Goal: Task Accomplishment & Management: Manage account settings

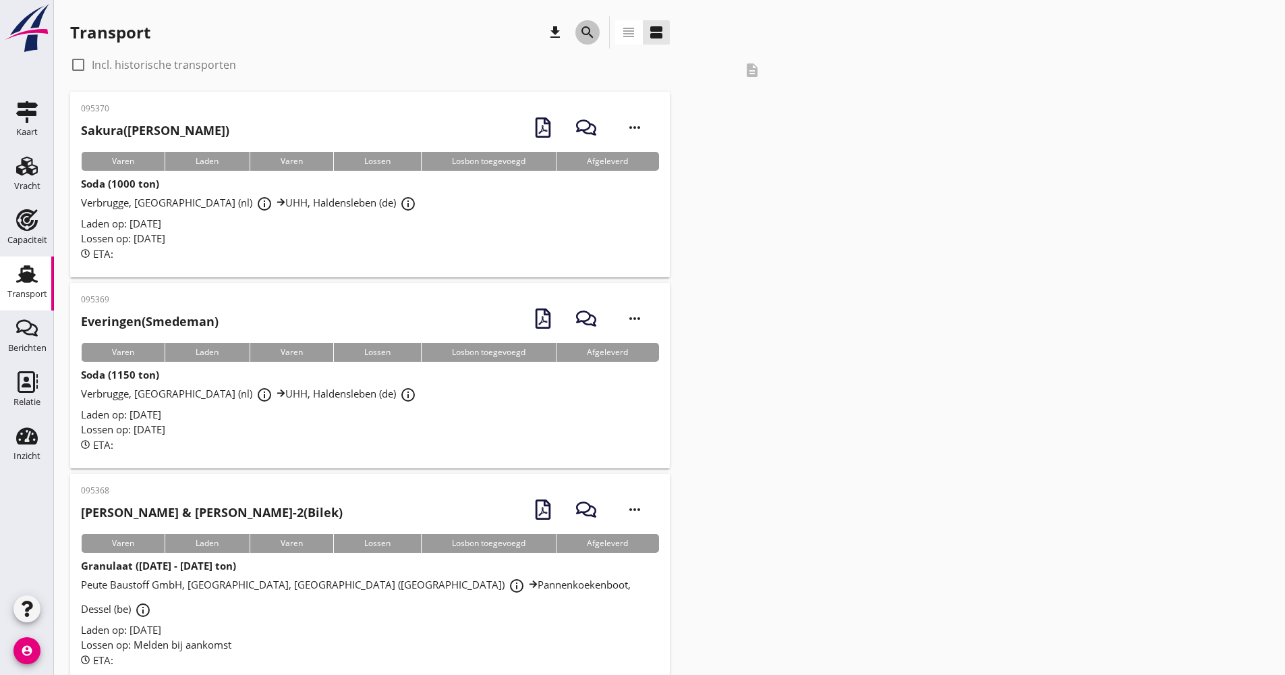
click at [596, 35] on div "search" at bounding box center [588, 32] width 24 height 16
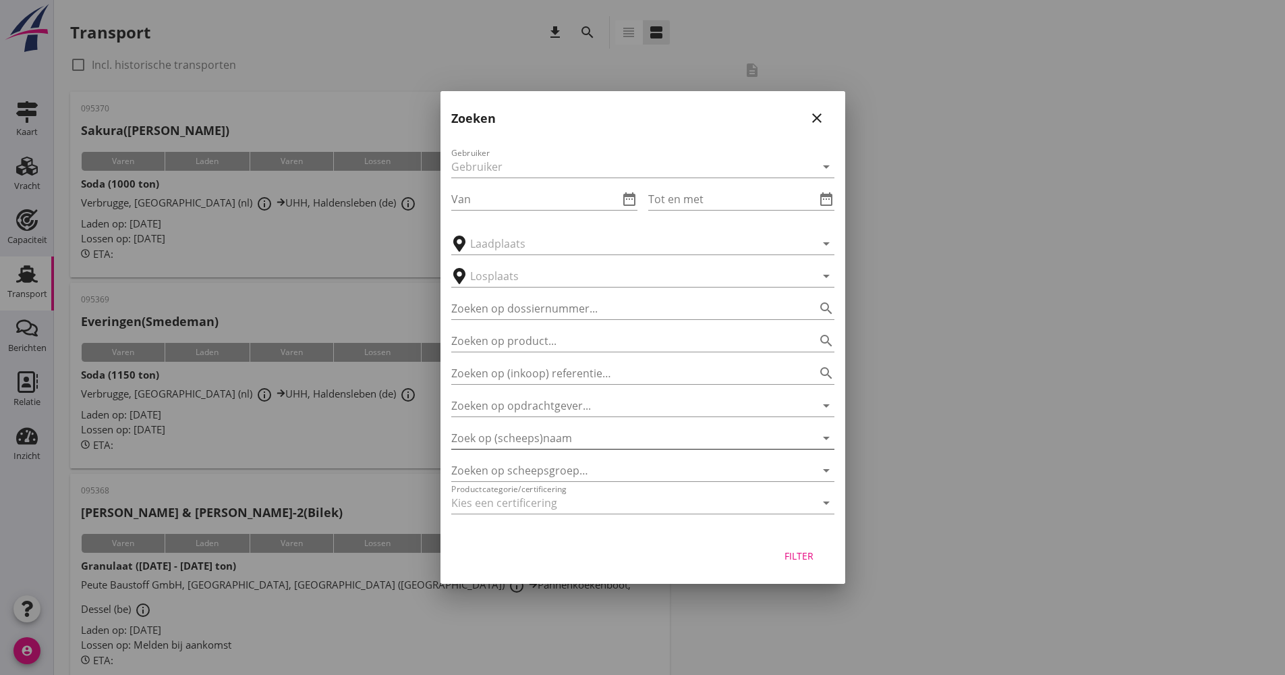
click at [553, 439] on input "Zoek op (scheeps)naam" at bounding box center [623, 438] width 345 height 22
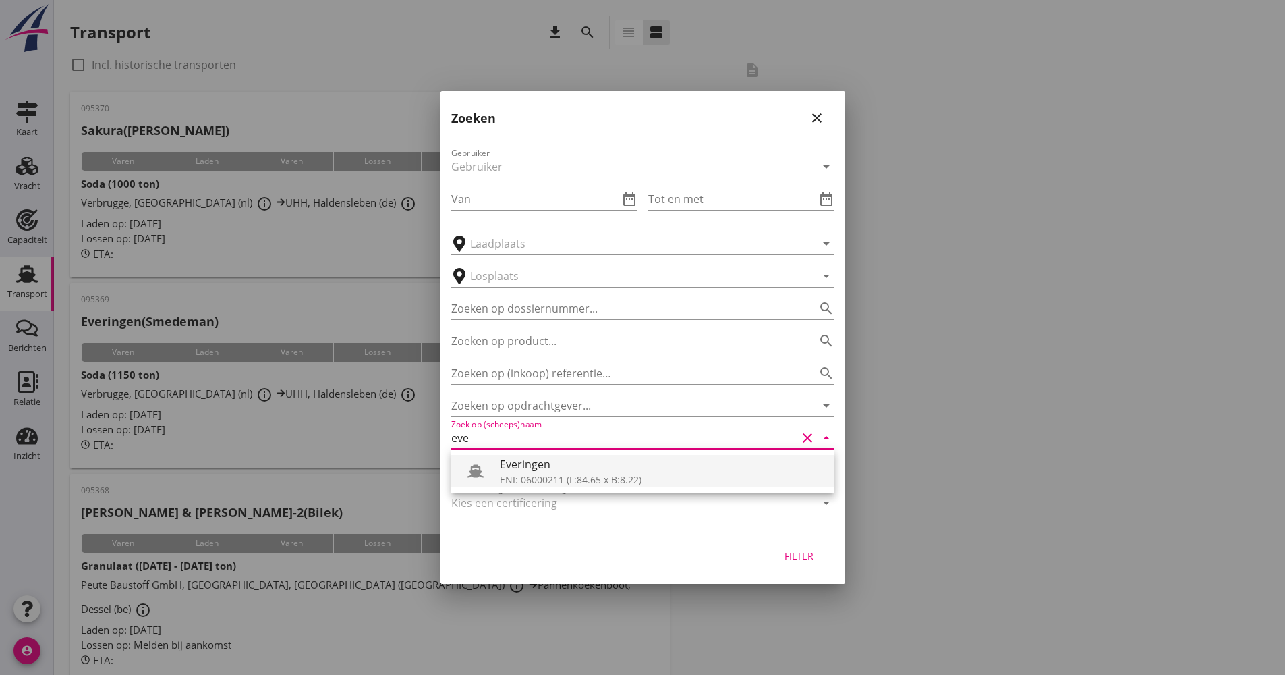
click at [501, 464] on div "Everingen" at bounding box center [662, 464] width 324 height 16
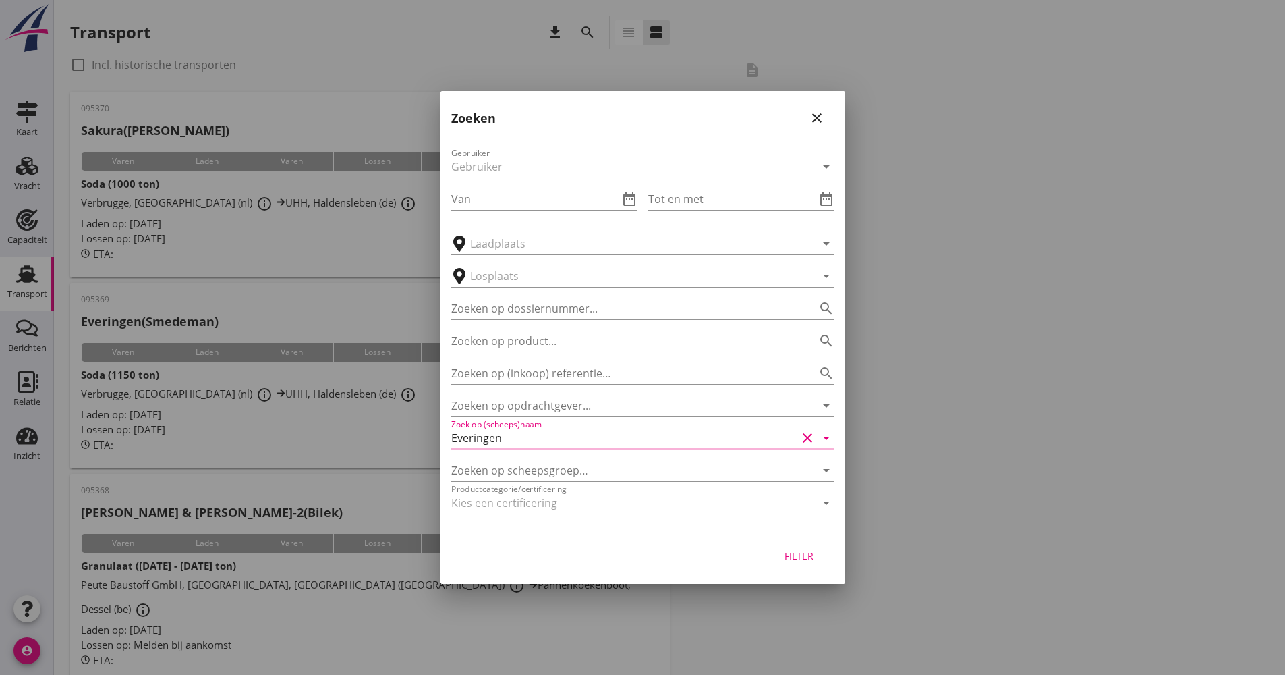
click at [781, 555] on div "Filter" at bounding box center [800, 556] width 38 height 14
type input "Everingen"
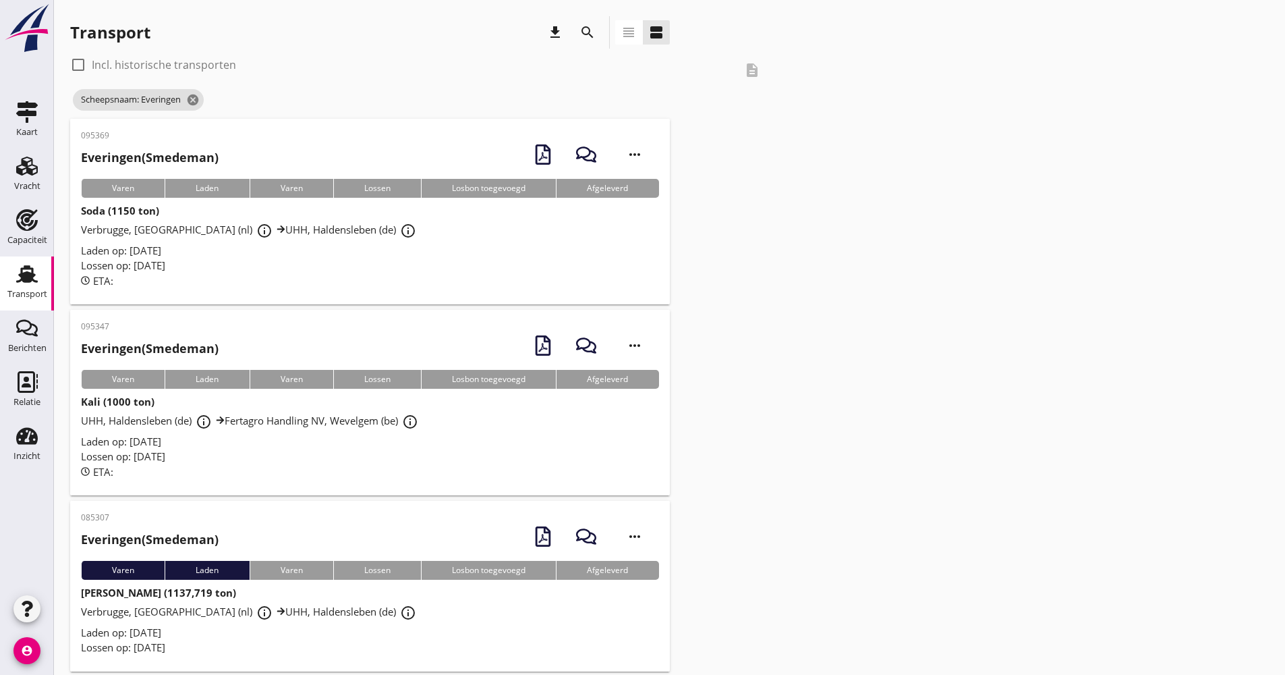
click at [441, 437] on div "Laden op: [DATE]" at bounding box center [370, 442] width 578 height 16
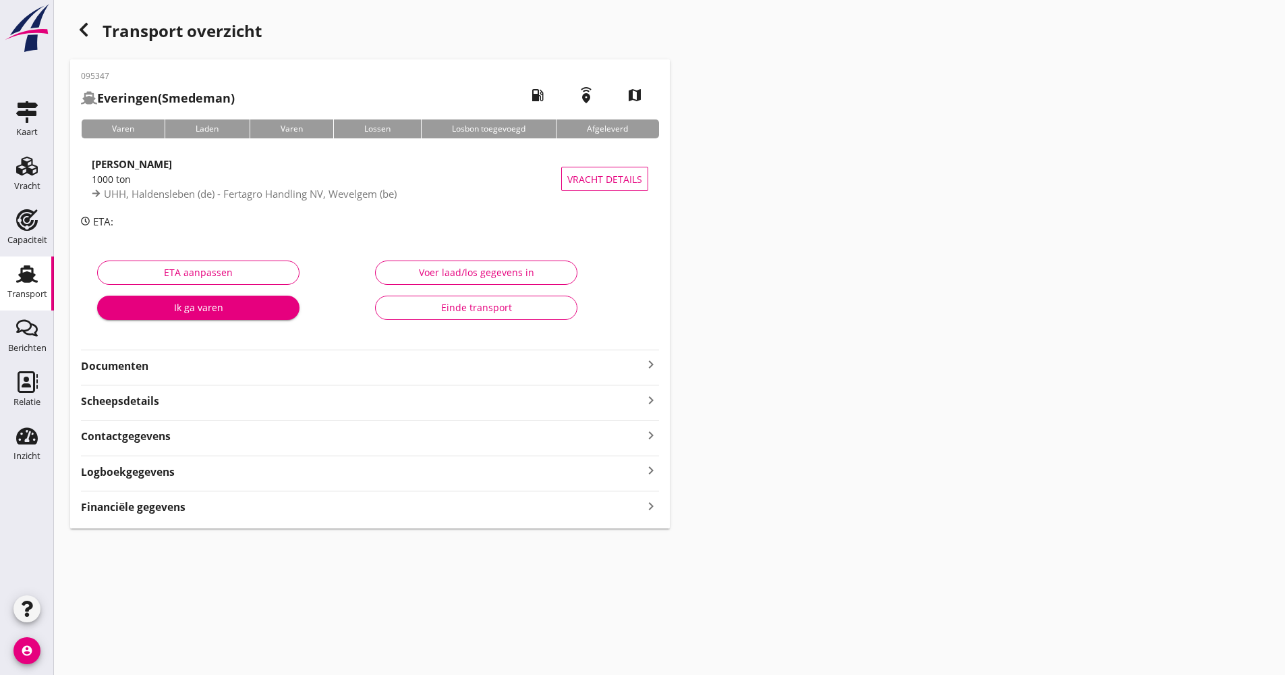
click at [255, 478] on div "Logboekgegevens keyboard_arrow_right" at bounding box center [370, 471] width 578 height 18
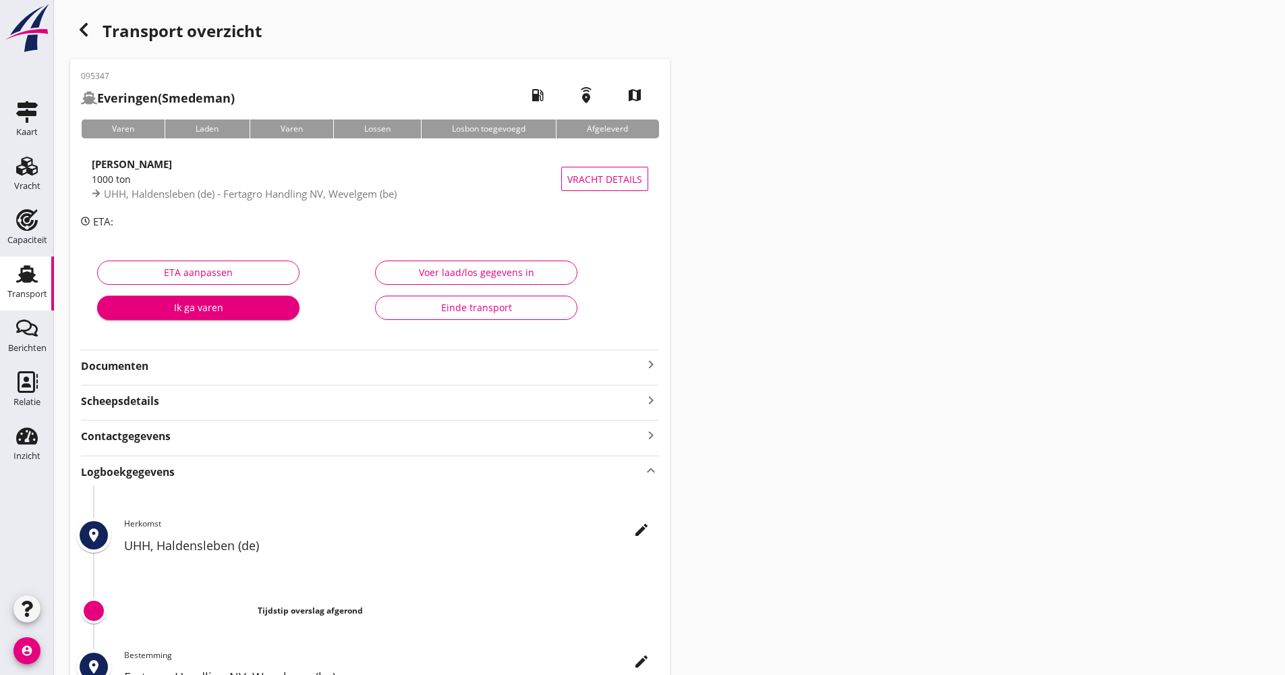
click at [639, 530] on icon "edit" at bounding box center [642, 530] width 16 height 16
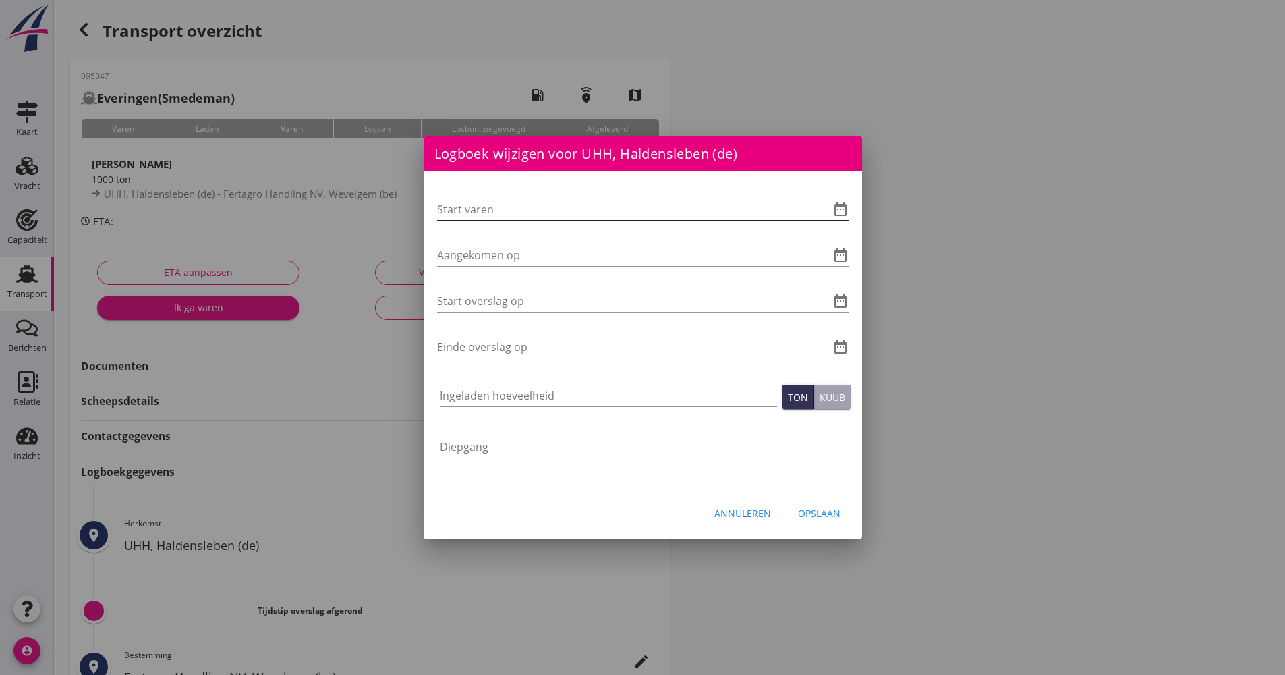
click at [835, 210] on icon "date_range" at bounding box center [841, 209] width 16 height 16
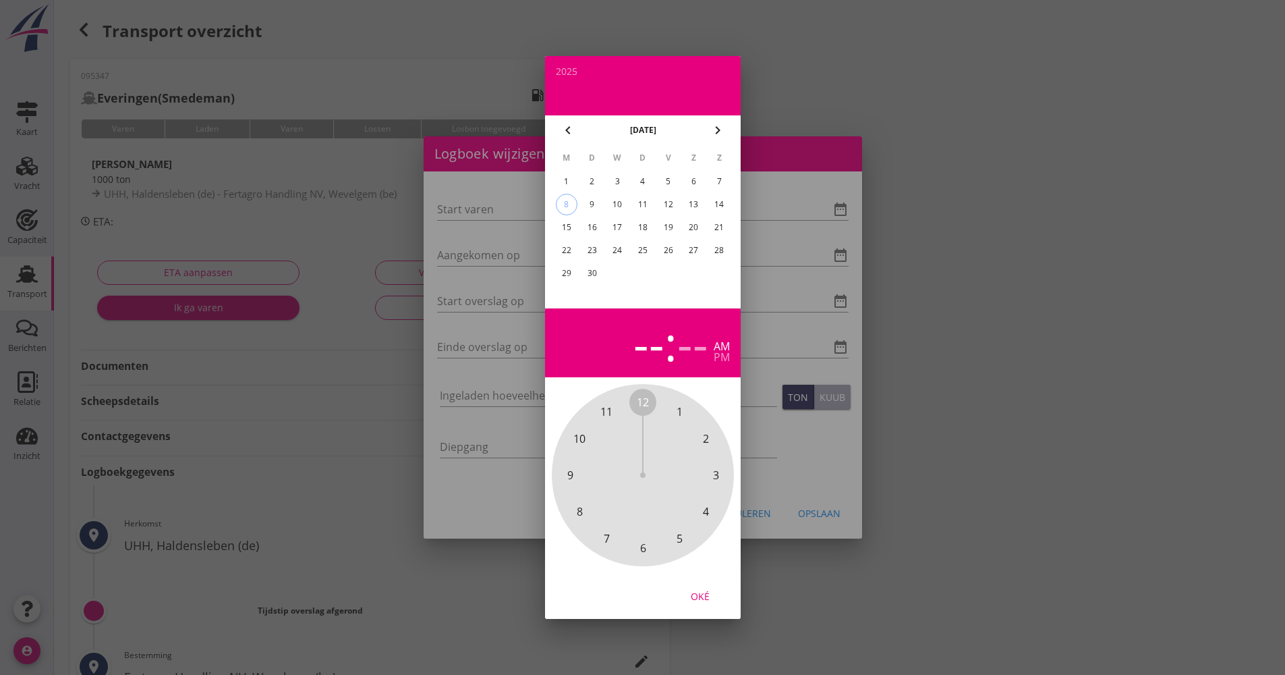
click at [563, 205] on div "8" at bounding box center [566, 204] width 20 height 20
drag, startPoint x: 644, startPoint y: 394, endPoint x: 658, endPoint y: 548, distance: 154.5
click at [658, 548] on div "12 1 2 3 4 5 6 7 8 9 10 11" at bounding box center [643, 475] width 182 height 182
drag, startPoint x: 648, startPoint y: 394, endPoint x: 646, endPoint y: 422, distance: 28.4
click at [647, 393] on span "00" at bounding box center [643, 402] width 27 height 27
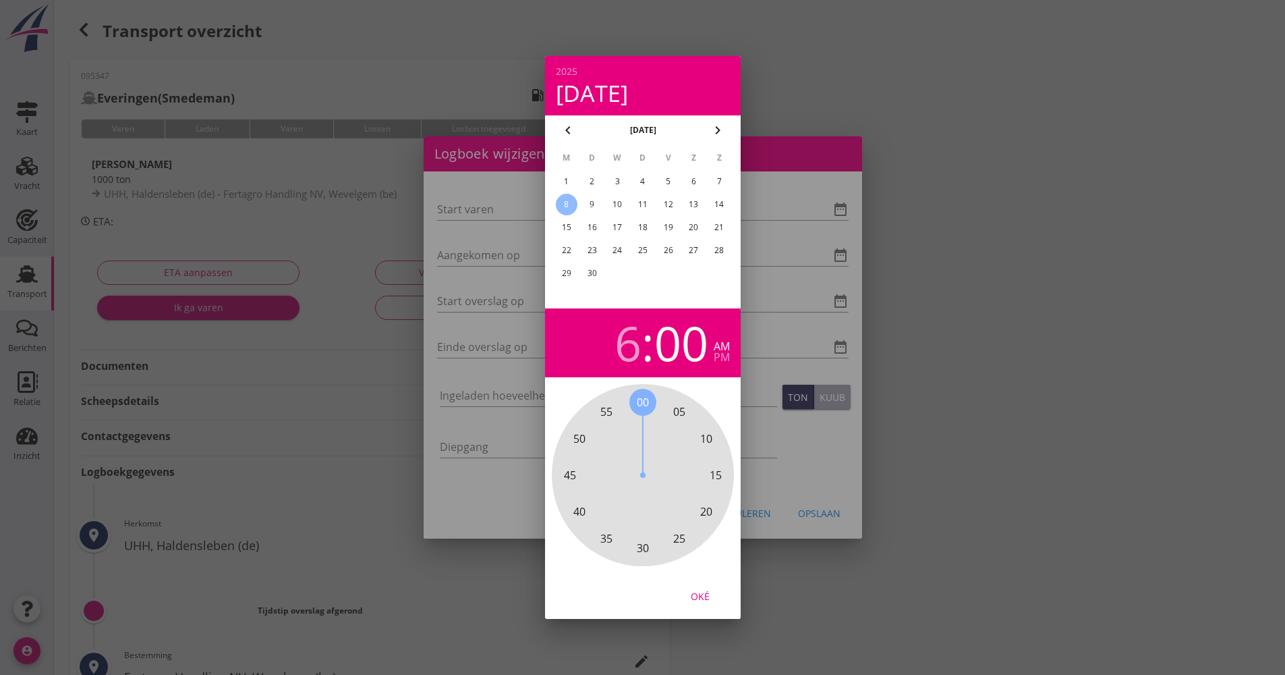
click at [642, 400] on span "00" at bounding box center [643, 402] width 12 height 16
drag, startPoint x: 713, startPoint y: 592, endPoint x: 623, endPoint y: 363, distance: 246.3
click at [713, 591] on div "Oké" at bounding box center [700, 596] width 38 height 14
type input "[DATE] 06:00"
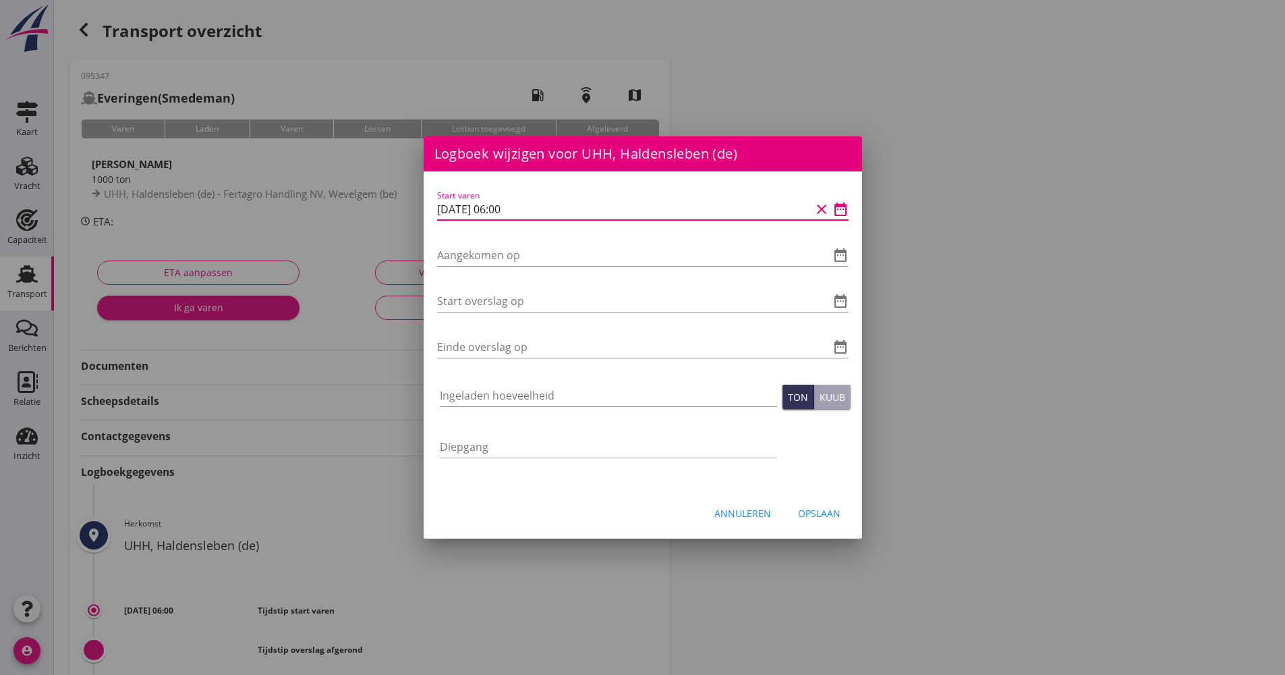
scroll to position [1, 0]
drag, startPoint x: 517, startPoint y: 210, endPoint x: 420, endPoint y: 218, distance: 97.5
click at [420, 218] on div "Logboek wijzigen voor Fertagro Handling [GEOGRAPHIC_DATA], Wevelgem (be) Start …" at bounding box center [642, 450] width 1285 height 901
drag, startPoint x: 433, startPoint y: 209, endPoint x: 557, endPoint y: 206, distance: 124.2
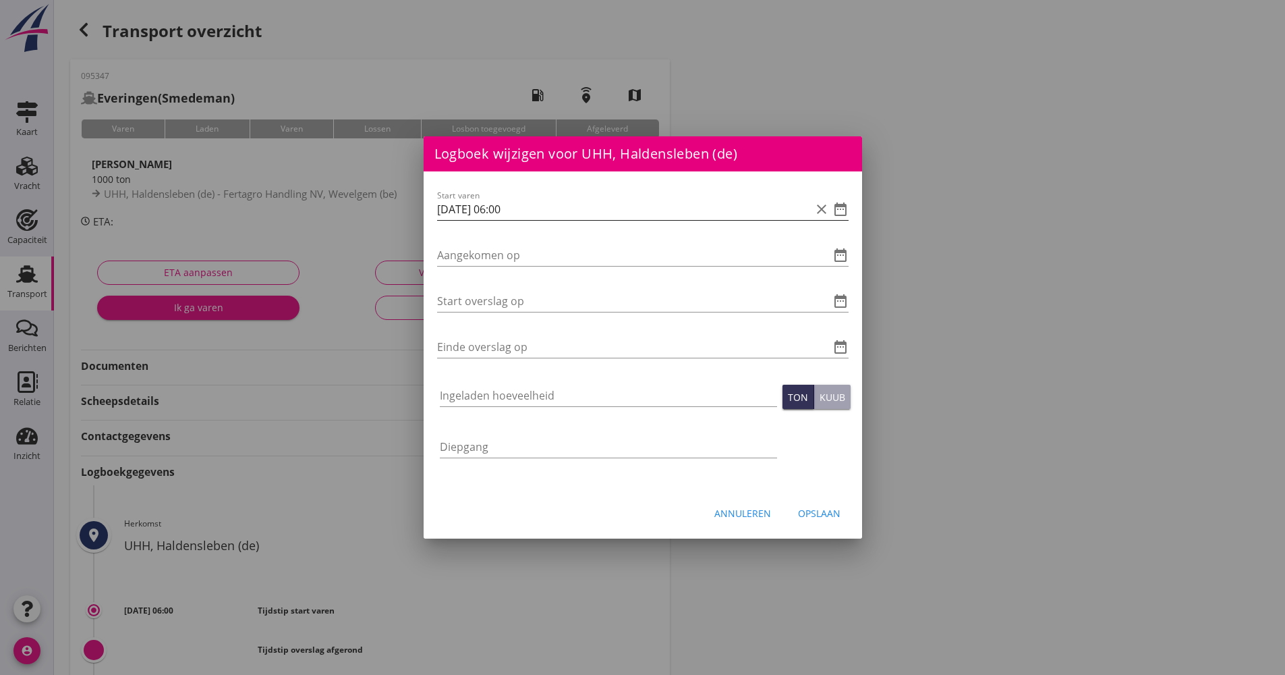
click at [571, 188] on div "Start varen [DATE] 06:00 clear date_range" at bounding box center [643, 211] width 412 height 46
drag, startPoint x: 549, startPoint y: 210, endPoint x: 439, endPoint y: 215, distance: 110.1
click at [439, 215] on input "[DATE] 06:00" at bounding box center [624, 209] width 374 height 22
paste input "[DATE] 06:00"
type input "[DATE] 06:00"
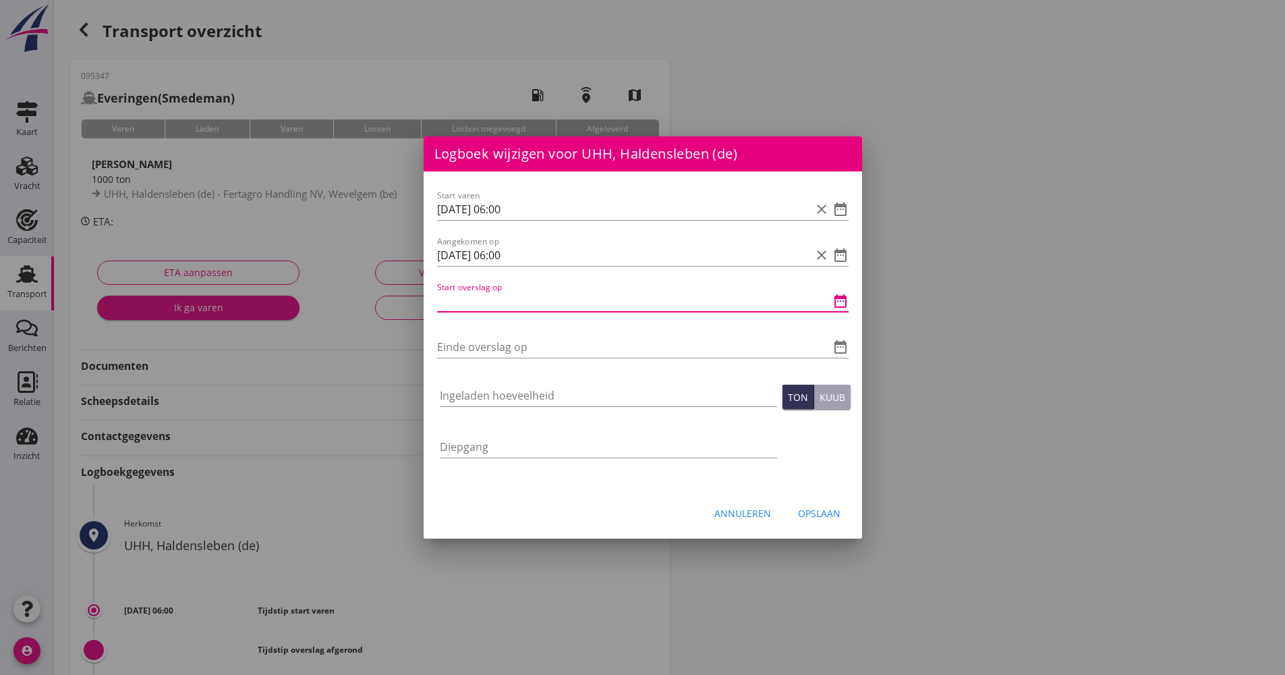
paste input "[DATE] 06:00"
type input "[DATE] 06:00"
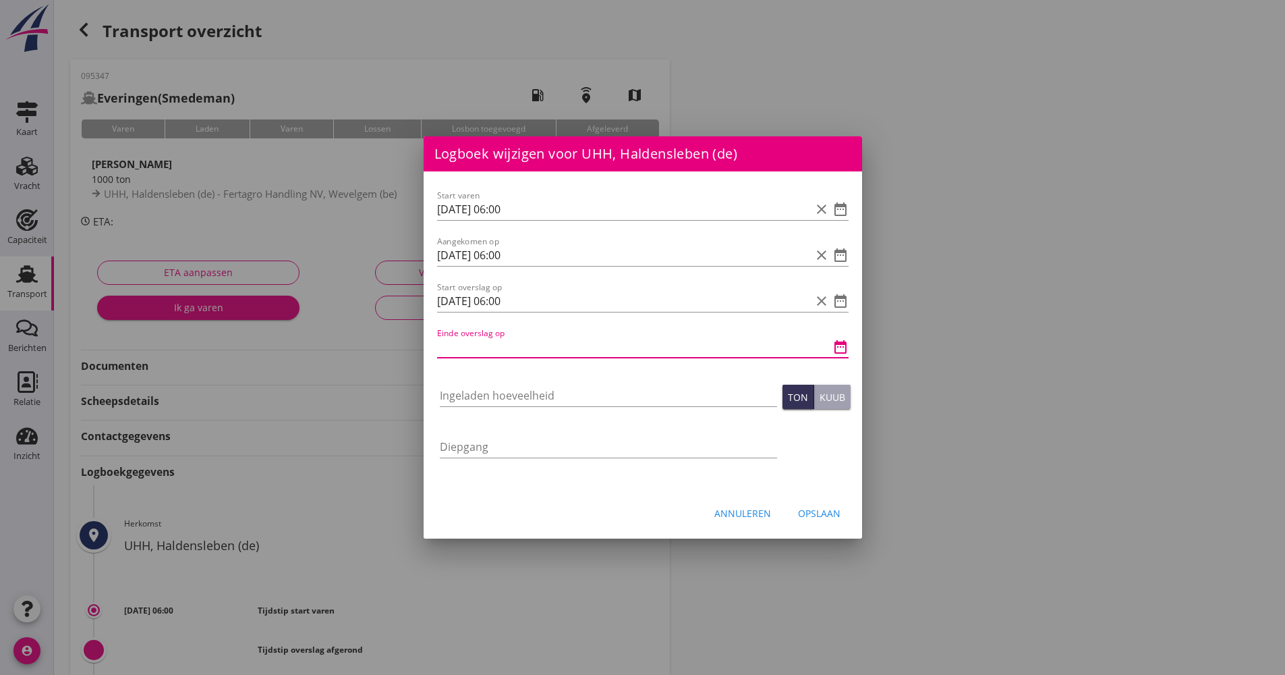
paste input "[DATE] 06:00"
drag, startPoint x: 533, startPoint y: 352, endPoint x: 493, endPoint y: 350, distance: 39.9
click at [493, 350] on input "[DATE] 06:00" at bounding box center [624, 347] width 374 height 22
type input "[DATE] 10:15"
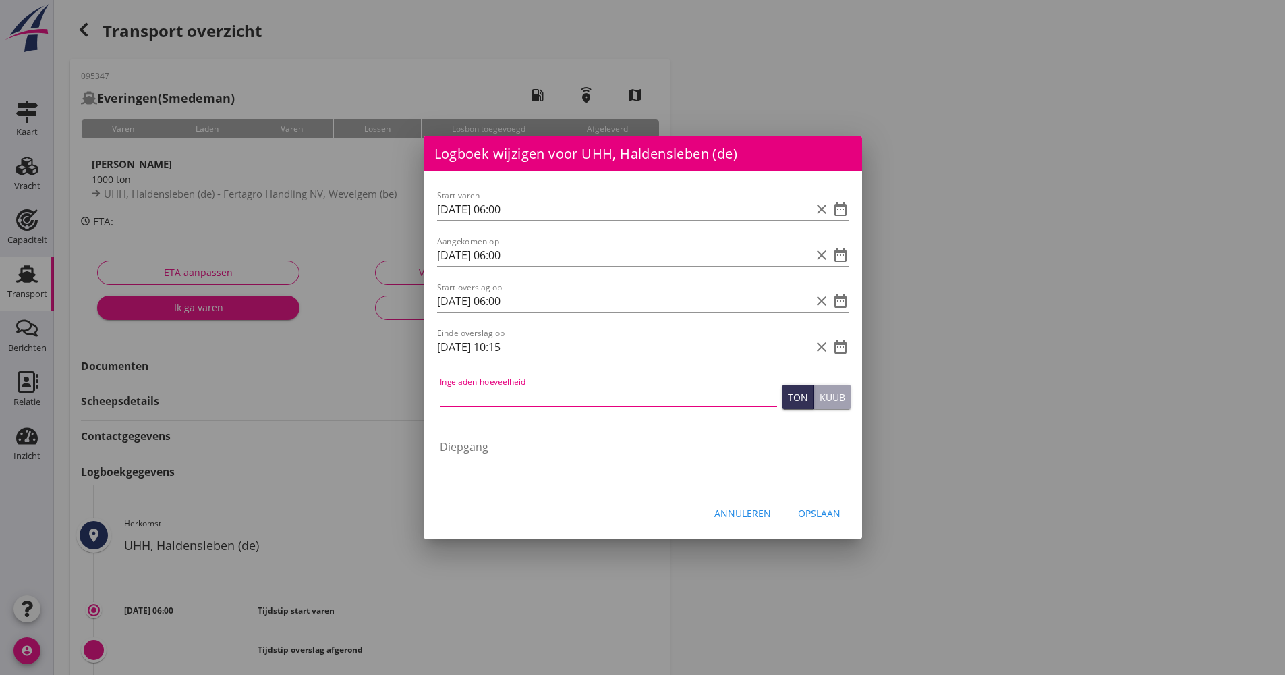
click at [497, 392] on input "Ingeladen hoeveelheid" at bounding box center [608, 396] width 337 height 22
type input "1000"
click at [801, 516] on div "Opslaan" at bounding box center [819, 513] width 43 height 14
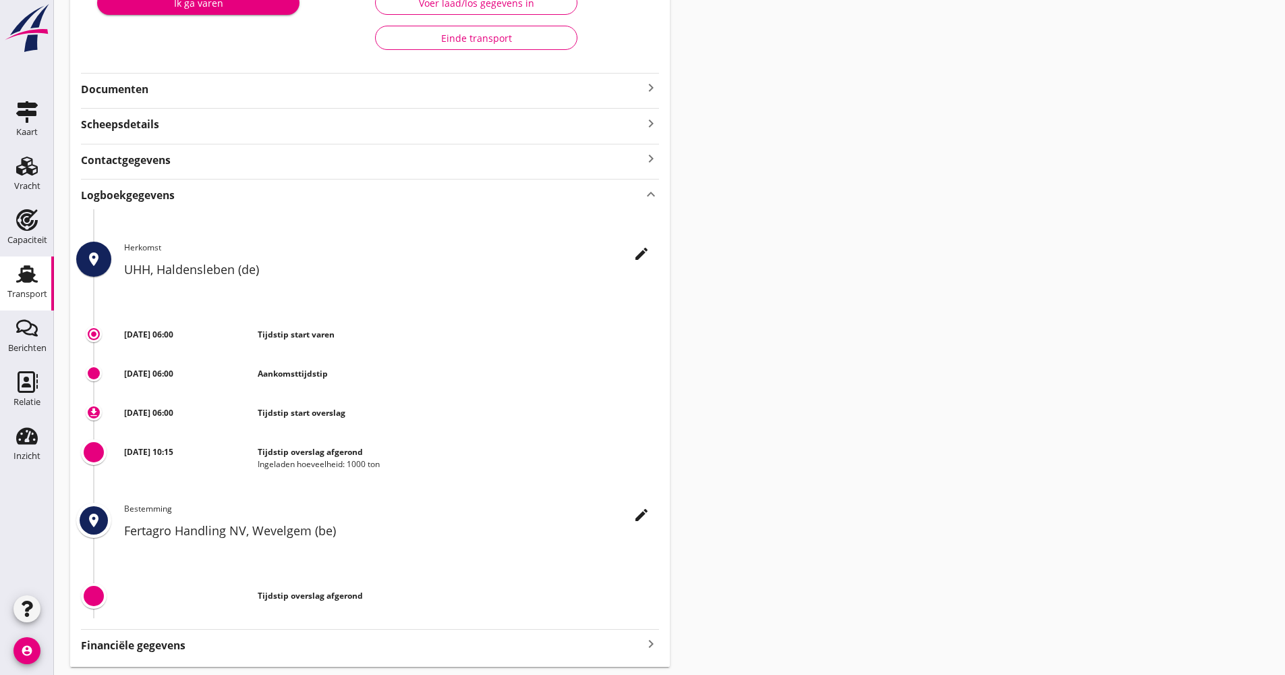
scroll to position [270, 0]
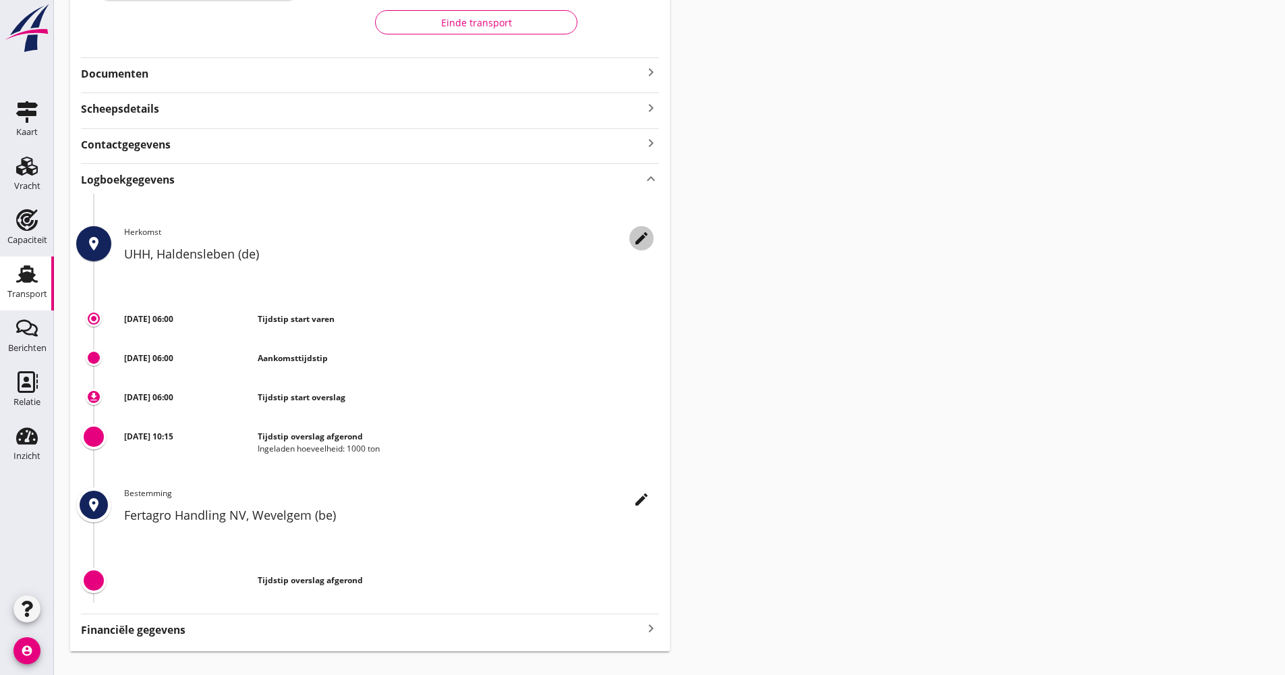
click at [639, 246] on icon "edit" at bounding box center [642, 238] width 16 height 16
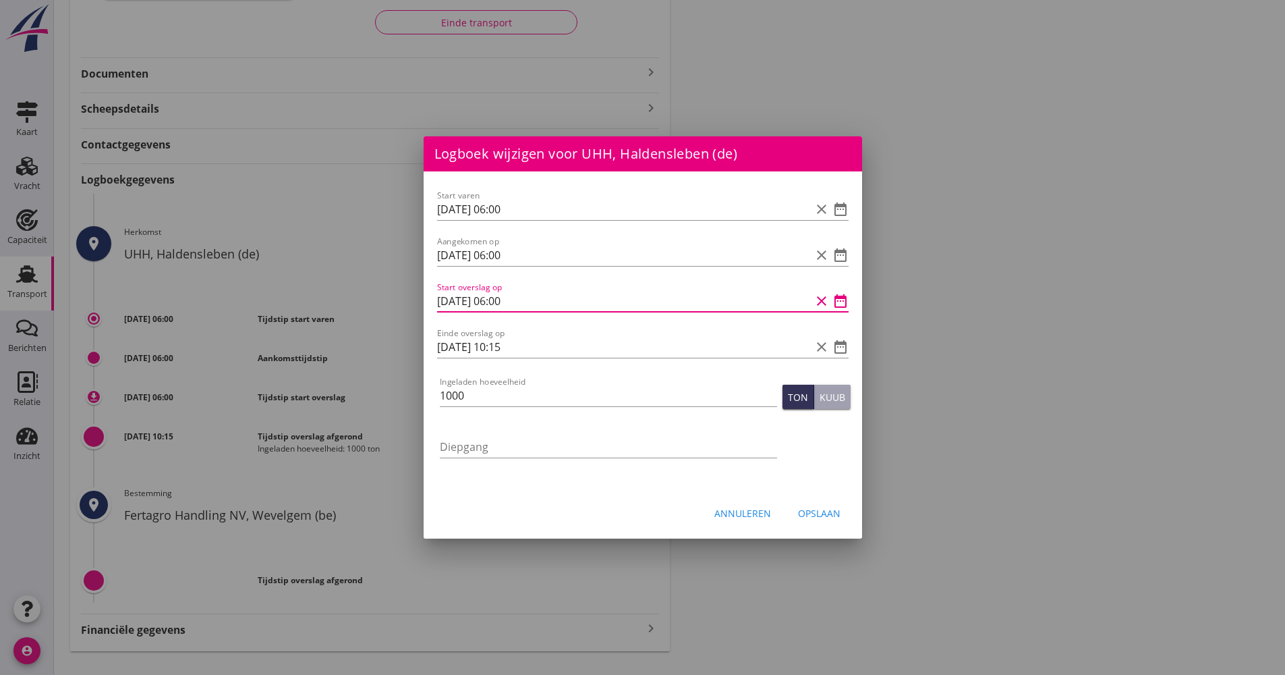
scroll to position [1, 0]
click at [503, 308] on input "[DATE] 06:00" at bounding box center [624, 301] width 374 height 22
type input "[DATE] 07:00"
click at [828, 512] on div "Opslaan" at bounding box center [819, 513] width 43 height 14
